Goal: Navigation & Orientation: Find specific page/section

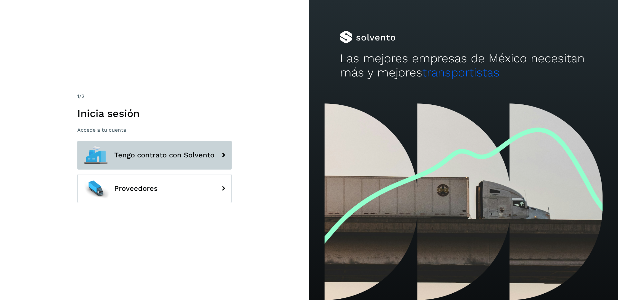
click at [140, 153] on span "Tengo contrato con Solvento" at bounding box center [164, 156] width 100 height 8
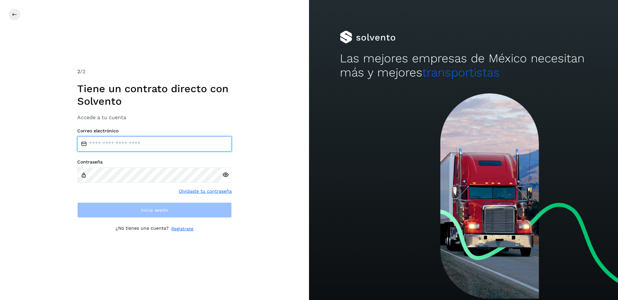
click at [128, 145] on input "email" at bounding box center [154, 143] width 154 height 15
type input "**********"
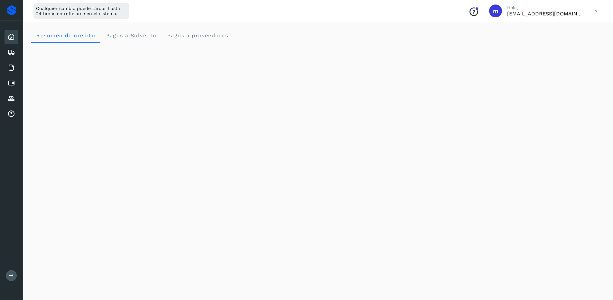
click at [12, 272] on button at bounding box center [11, 276] width 11 height 11
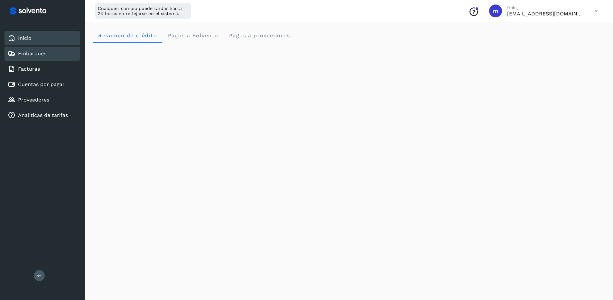
click at [30, 51] on link "Embarques" at bounding box center [32, 54] width 28 height 6
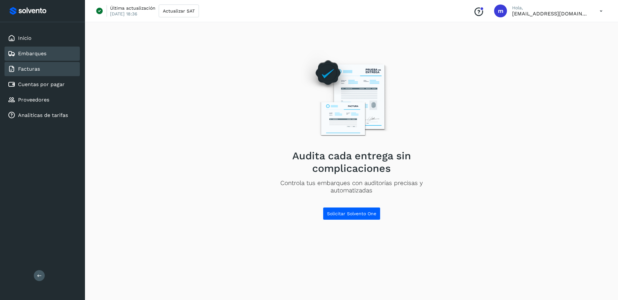
click at [31, 69] on link "Facturas" at bounding box center [29, 69] width 22 height 6
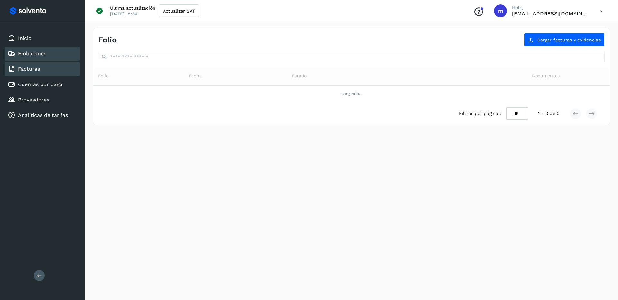
click at [37, 52] on link "Embarques" at bounding box center [32, 54] width 28 height 6
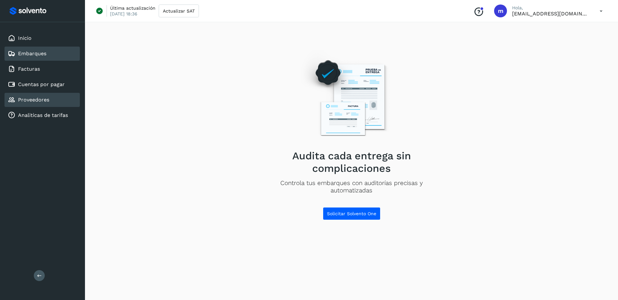
click at [41, 93] on div "Proveedores" at bounding box center [42, 100] width 75 height 14
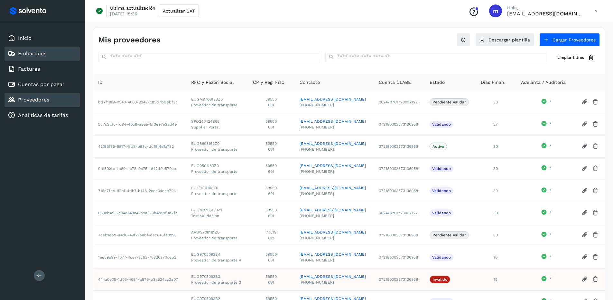
click at [36, 51] on link "Embarques" at bounding box center [32, 54] width 28 height 6
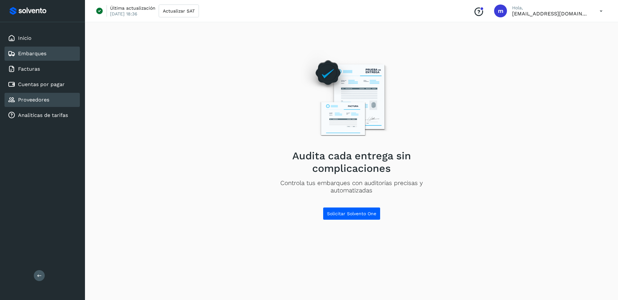
click at [43, 101] on link "Proveedores" at bounding box center [33, 100] width 31 height 6
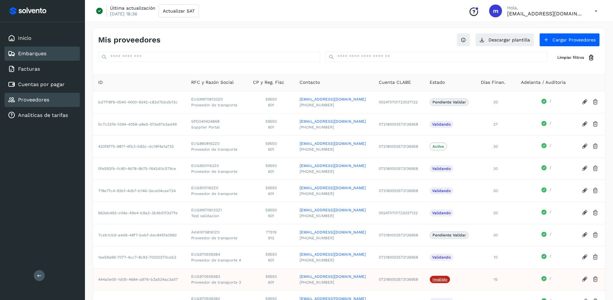
click at [35, 56] on link "Embarques" at bounding box center [32, 54] width 28 height 6
